Goal: Task Accomplishment & Management: Manage account settings

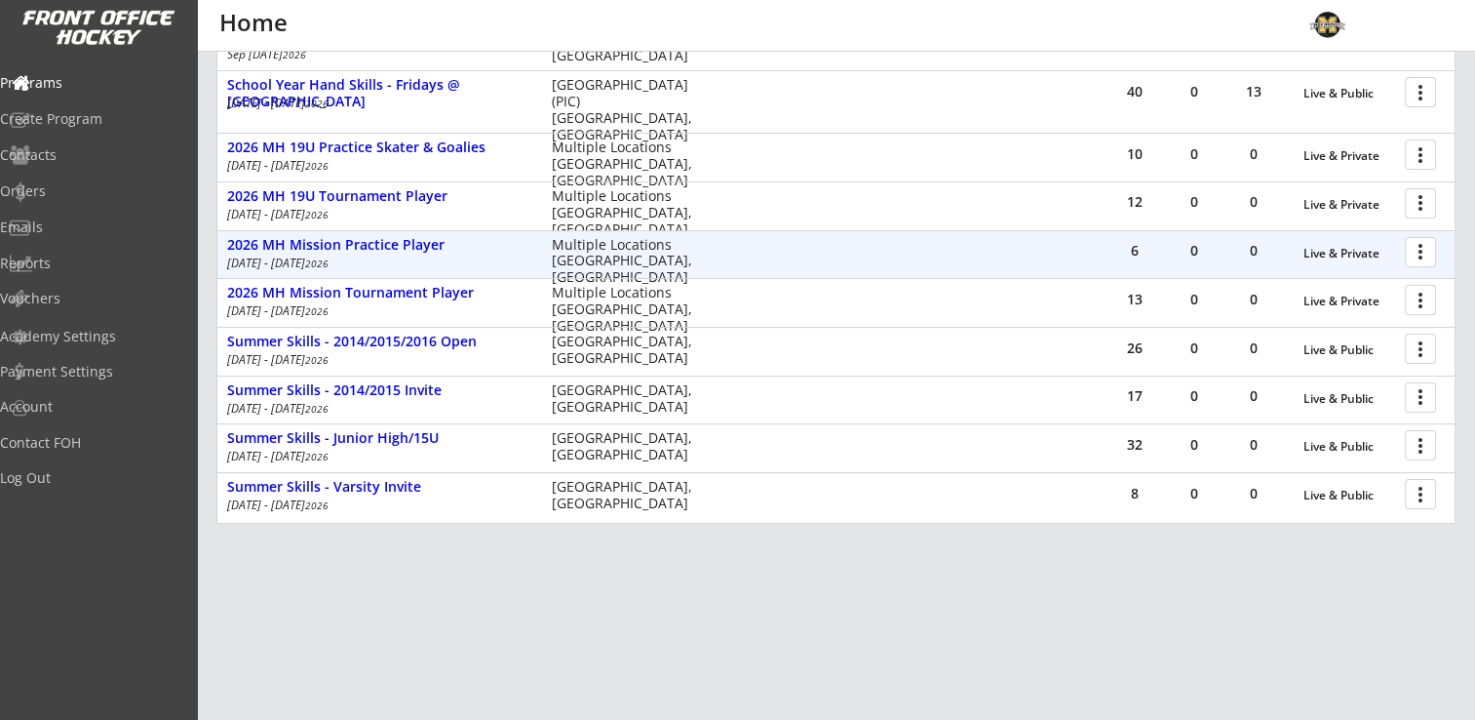
click at [1426, 250] on div at bounding box center [1424, 251] width 34 height 34
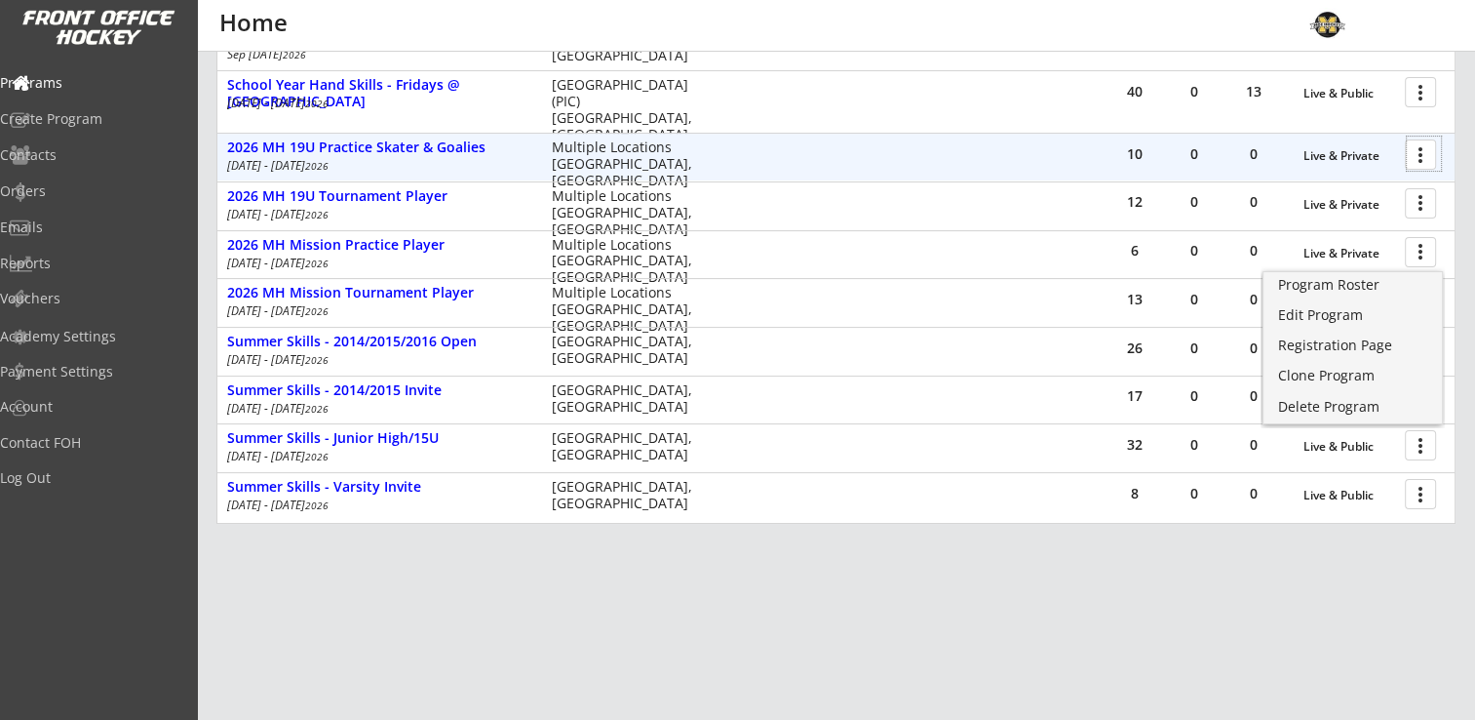
click at [1427, 143] on div at bounding box center [1424, 154] width 34 height 34
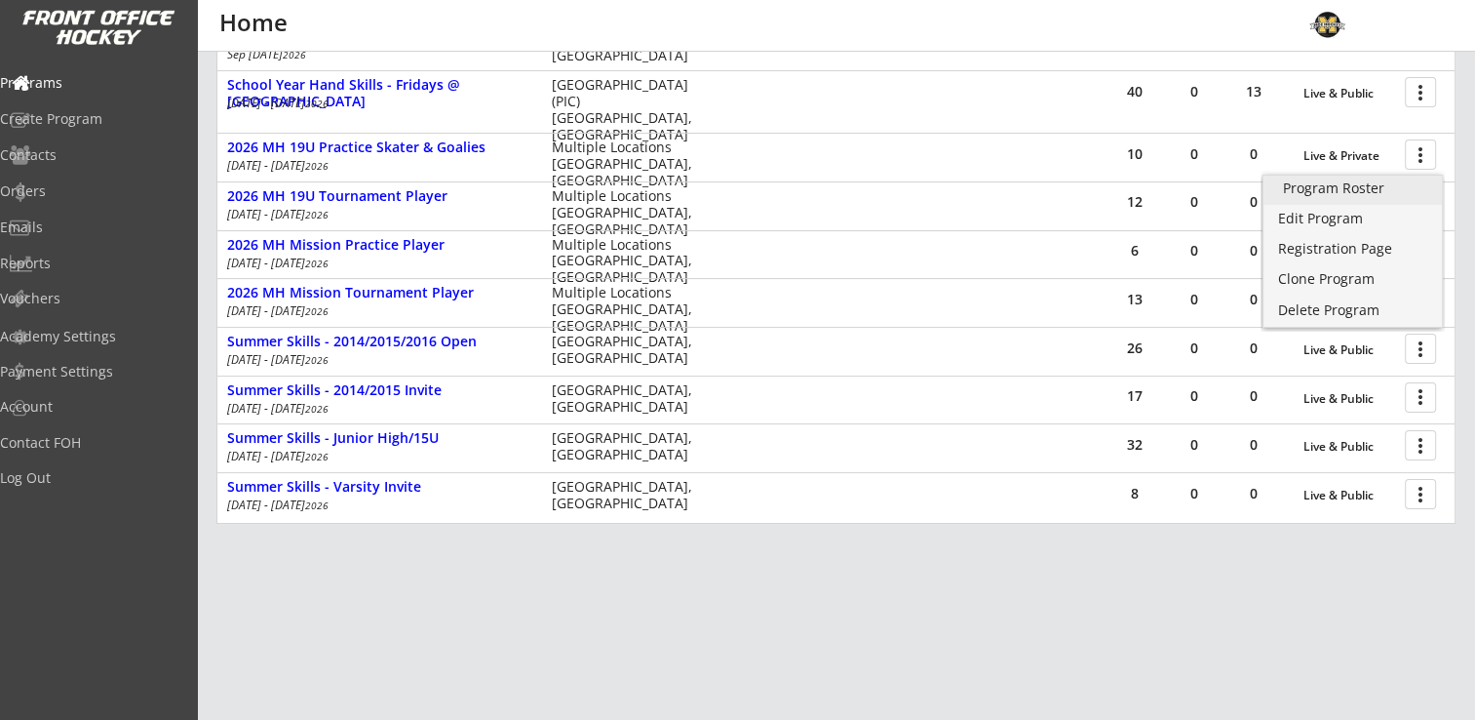
click at [1336, 186] on div "Program Roster" at bounding box center [1352, 188] width 139 height 14
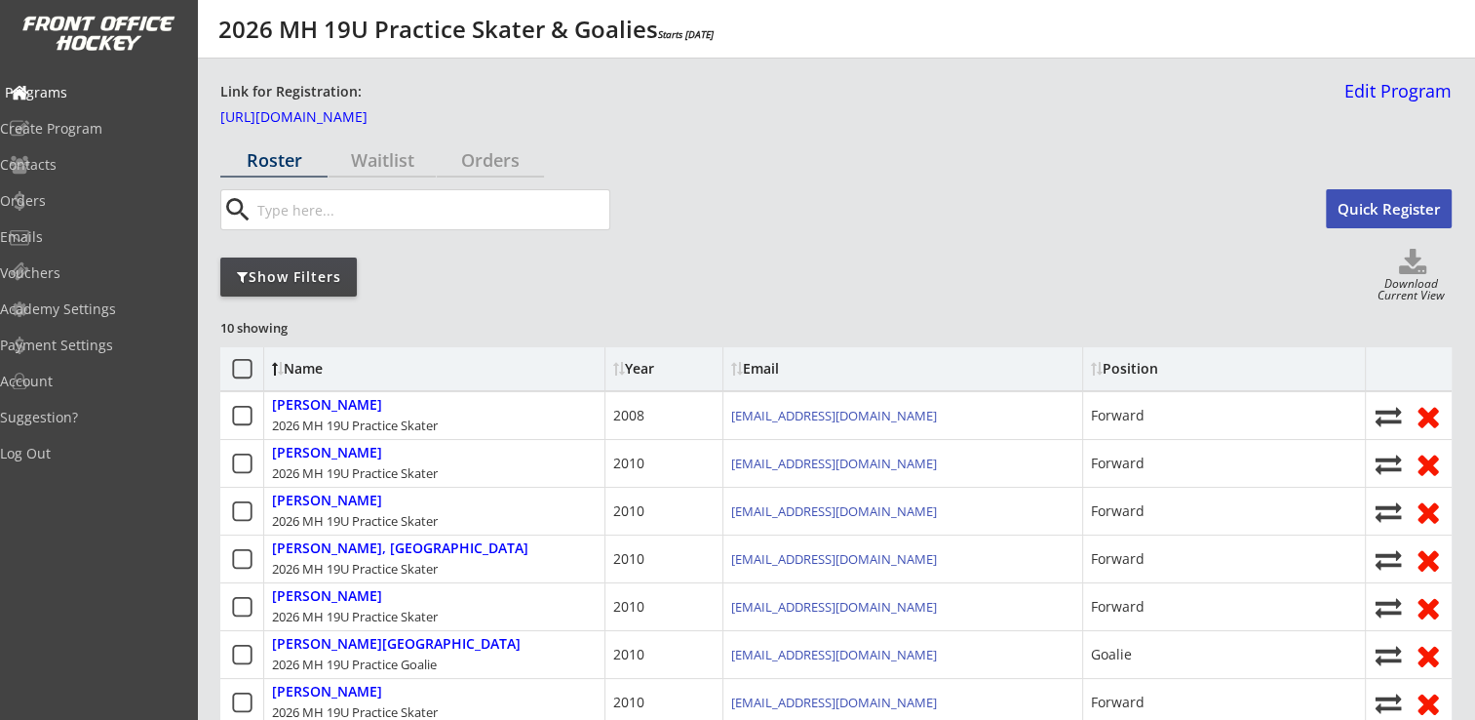
click at [86, 95] on div "Programs" at bounding box center [93, 93] width 176 height 14
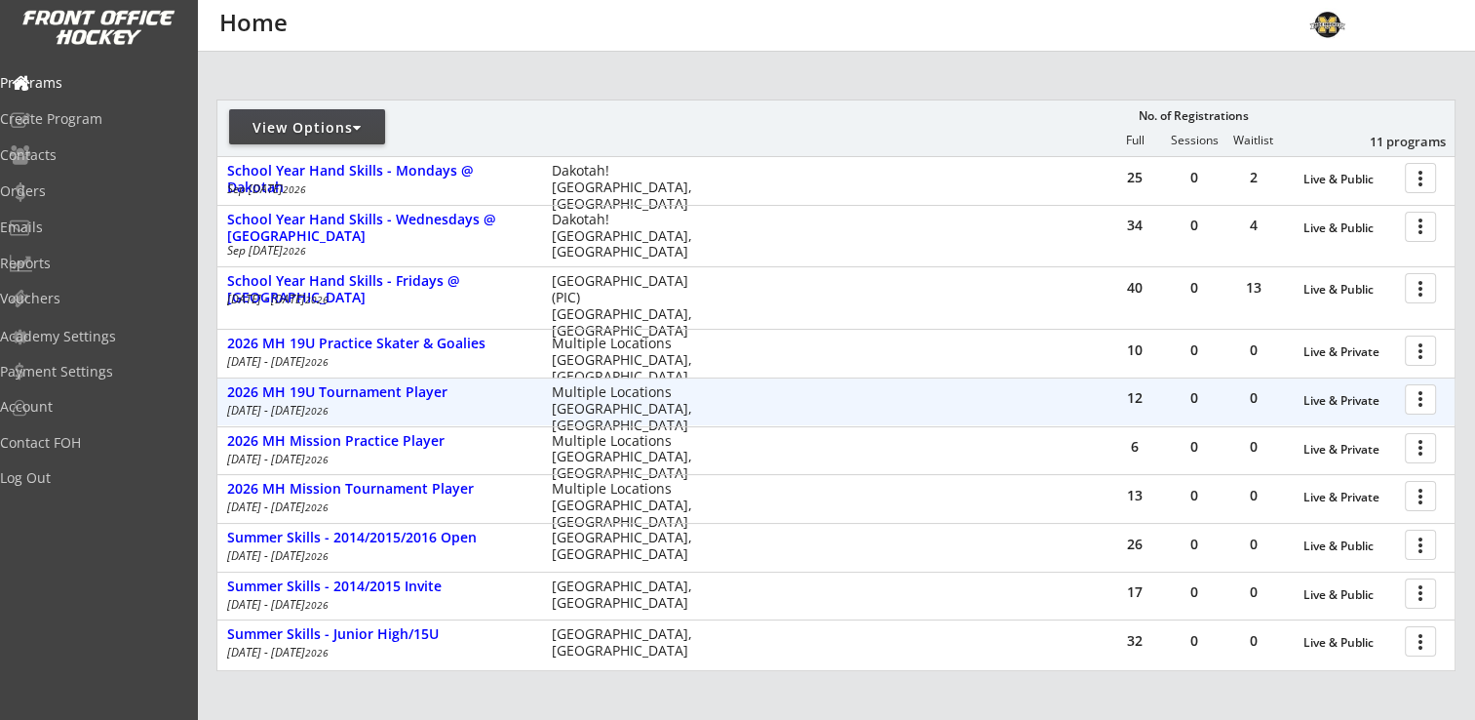
scroll to position [195, 0]
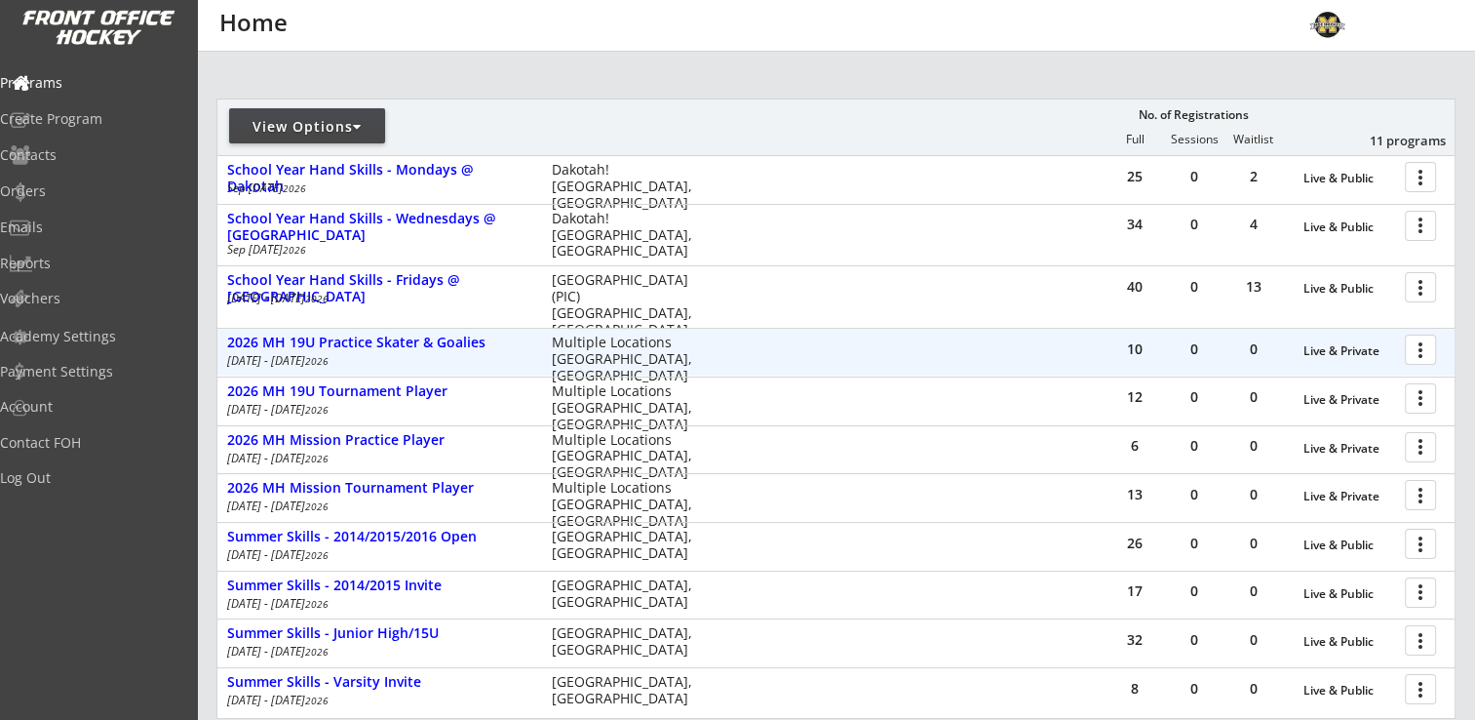
click at [1417, 346] on div at bounding box center [1424, 349] width 34 height 34
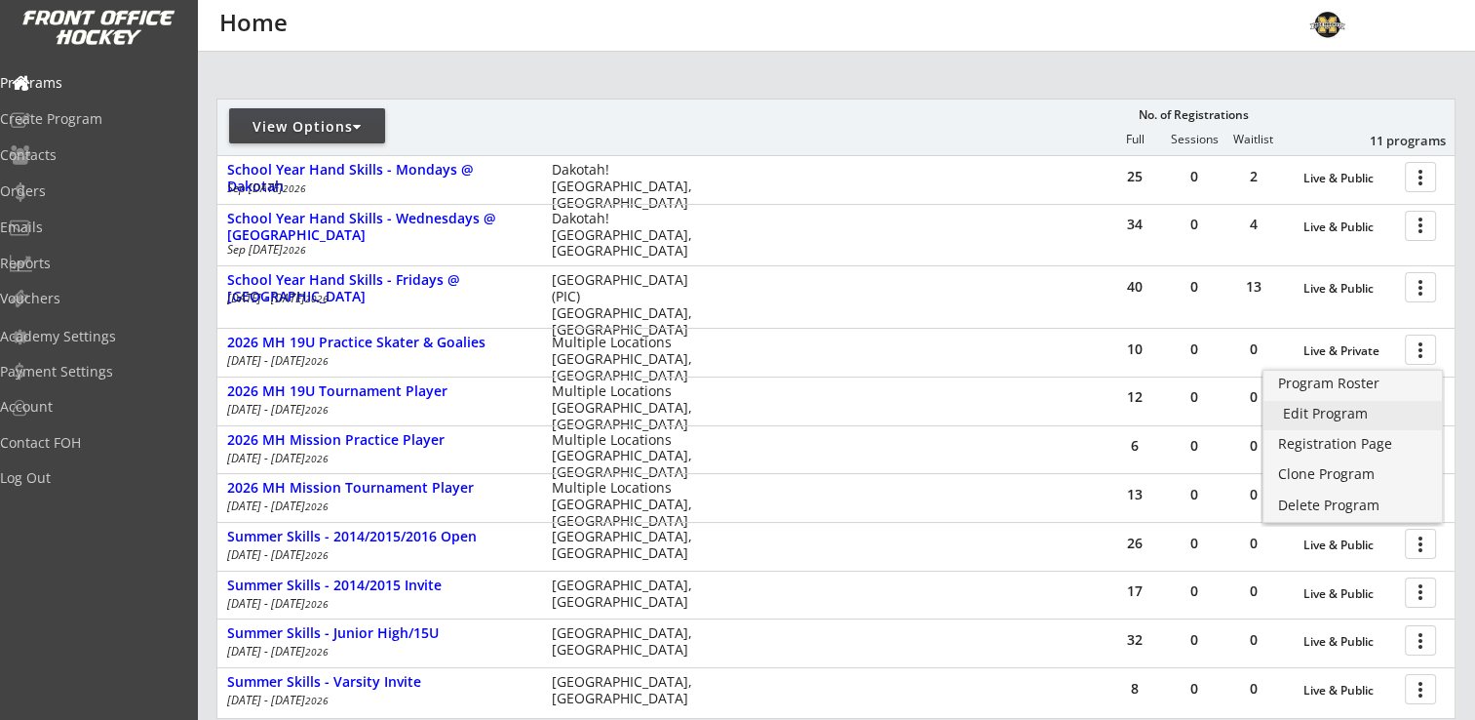
click at [1341, 411] on div "Edit Program" at bounding box center [1352, 414] width 139 height 14
